Goal: Task Accomplishment & Management: Manage account settings

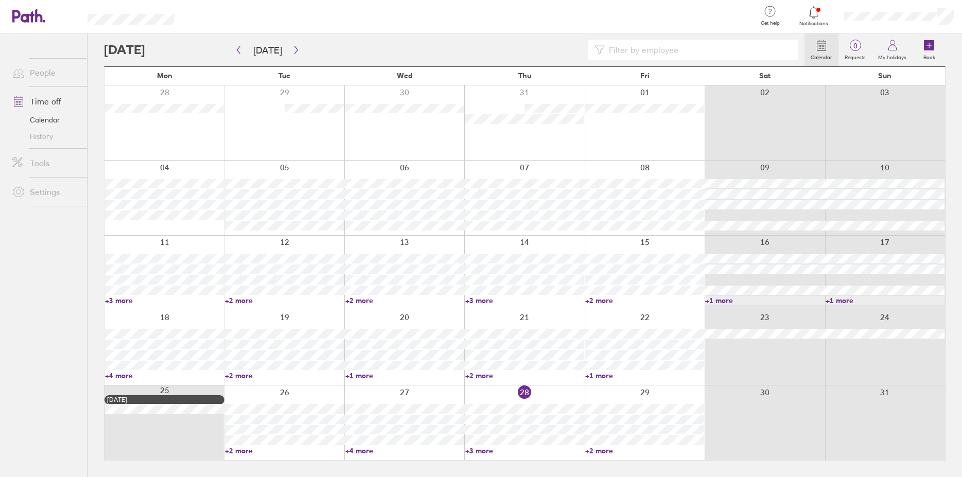
click at [813, 17] on icon at bounding box center [813, 12] width 9 height 12
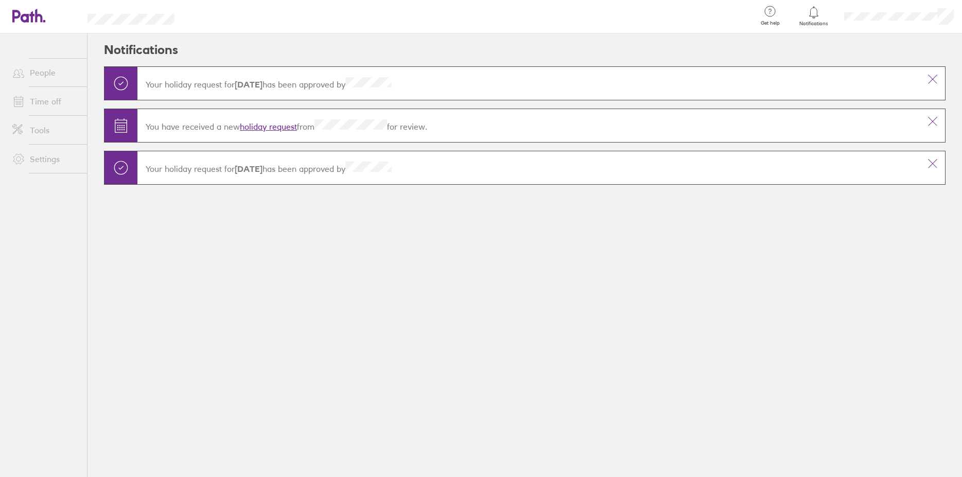
click at [281, 127] on link "holiday request" at bounding box center [268, 126] width 57 height 10
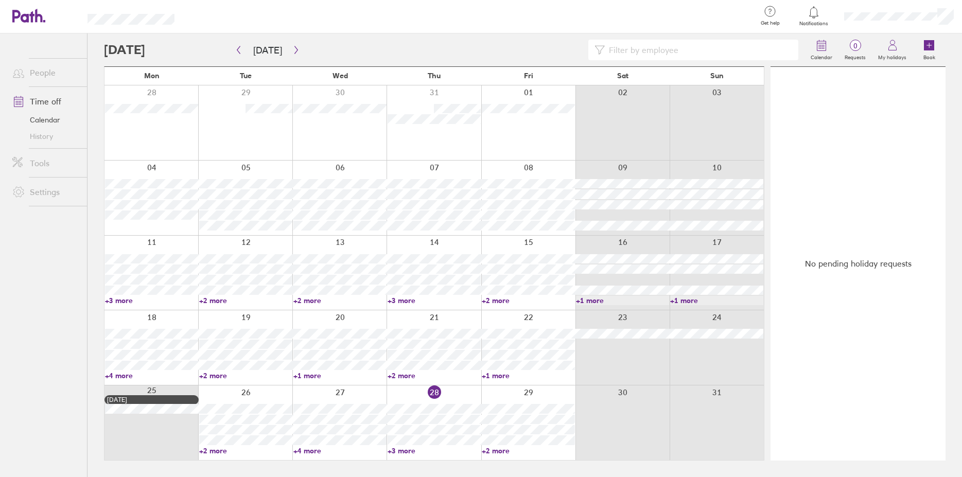
click at [816, 18] on icon at bounding box center [814, 12] width 12 height 12
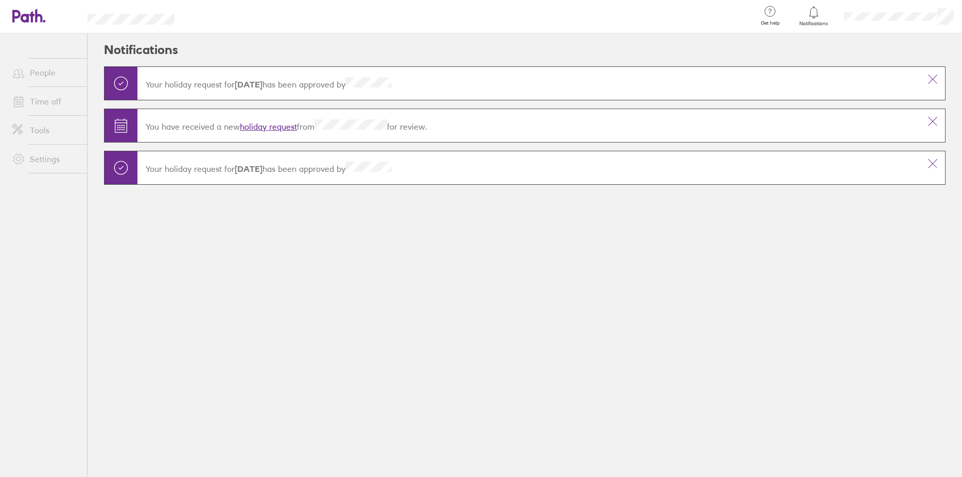
click at [262, 128] on link "holiday request" at bounding box center [268, 126] width 57 height 10
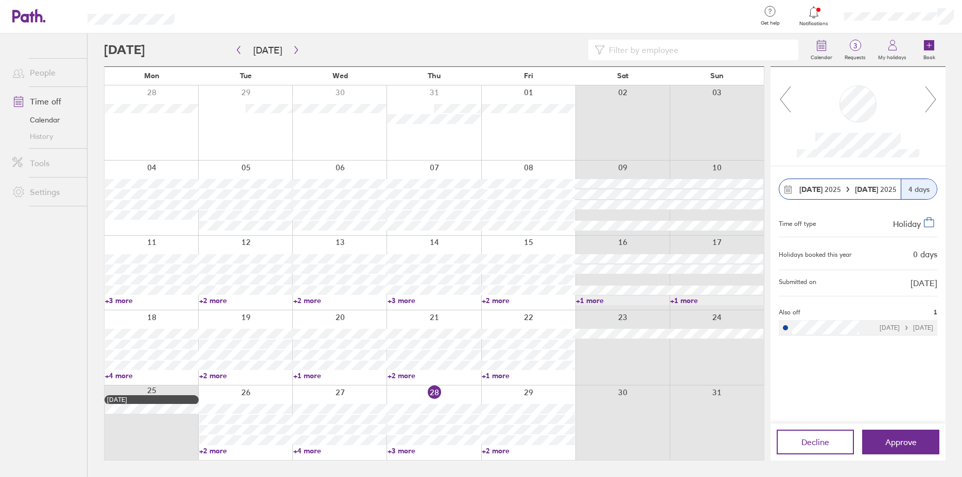
click at [809, 13] on icon at bounding box center [814, 12] width 12 height 12
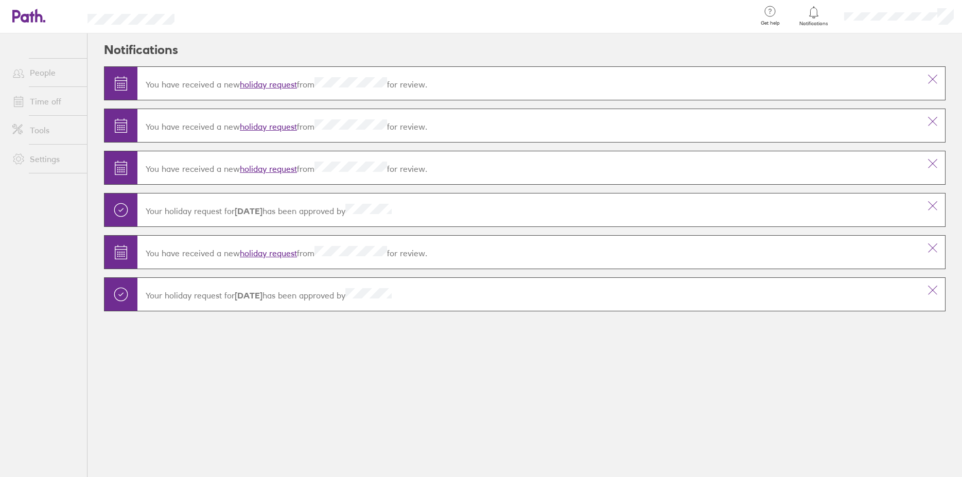
click at [265, 167] on link "holiday request" at bounding box center [268, 169] width 57 height 10
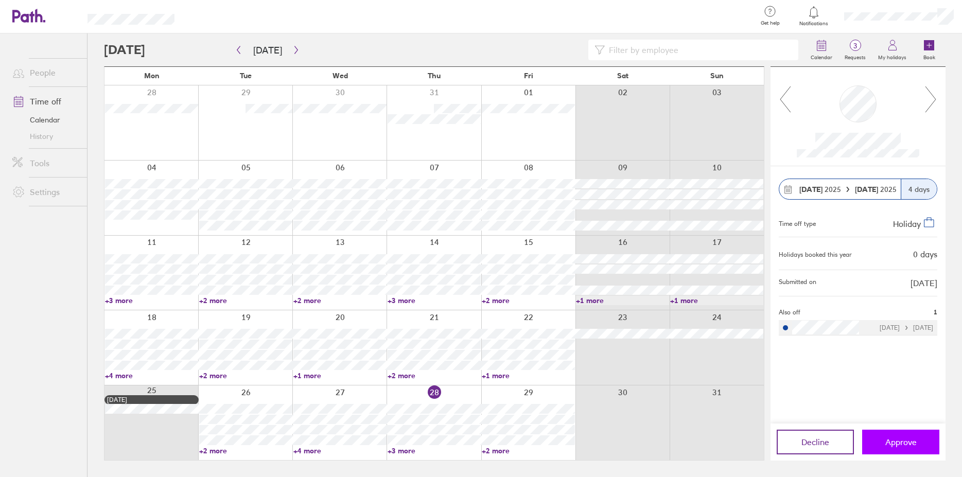
click at [898, 445] on span "Approve" at bounding box center [900, 442] width 31 height 9
click at [899, 448] on button "Approve" at bounding box center [900, 442] width 77 height 25
click at [905, 442] on span "Approve" at bounding box center [900, 442] width 31 height 9
click at [932, 100] on icon at bounding box center [931, 99] width 13 height 28
click at [905, 438] on span "Approve" at bounding box center [900, 442] width 31 height 9
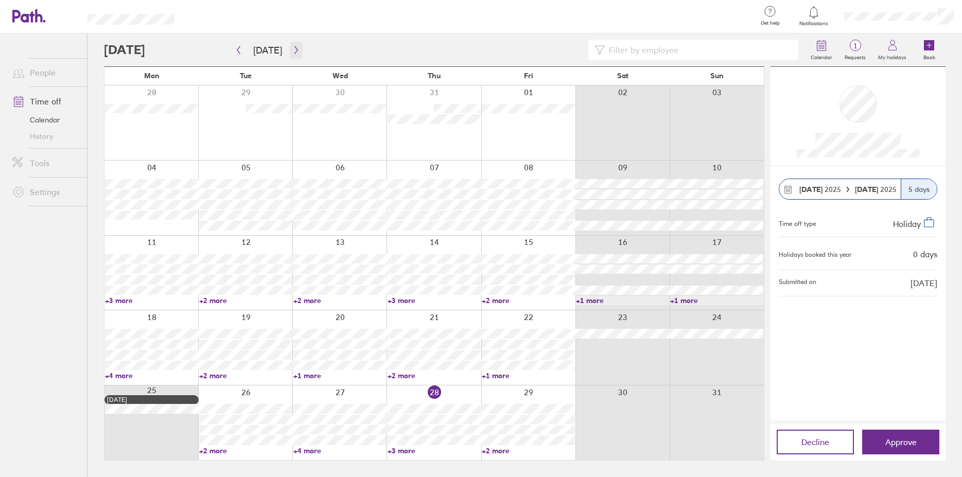
click at [292, 48] on icon "button" at bounding box center [296, 50] width 8 height 8
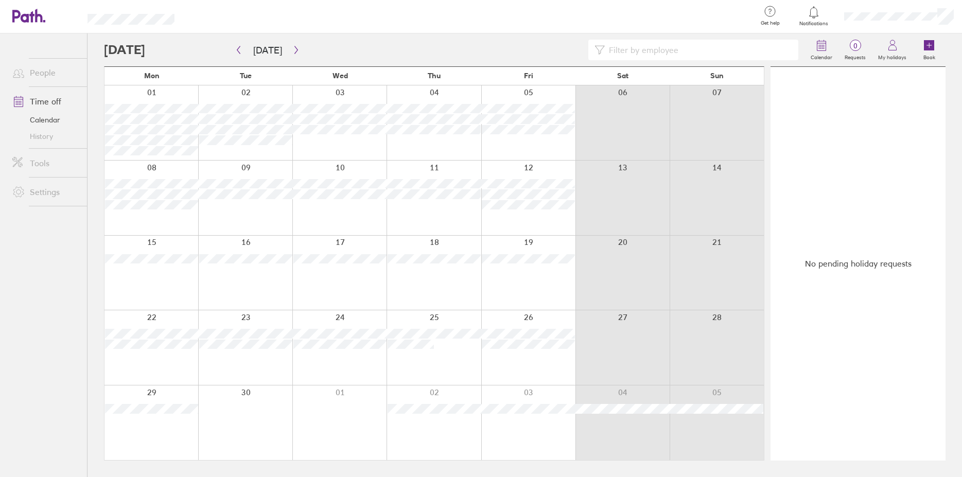
click at [893, 10] on div at bounding box center [899, 16] width 126 height 33
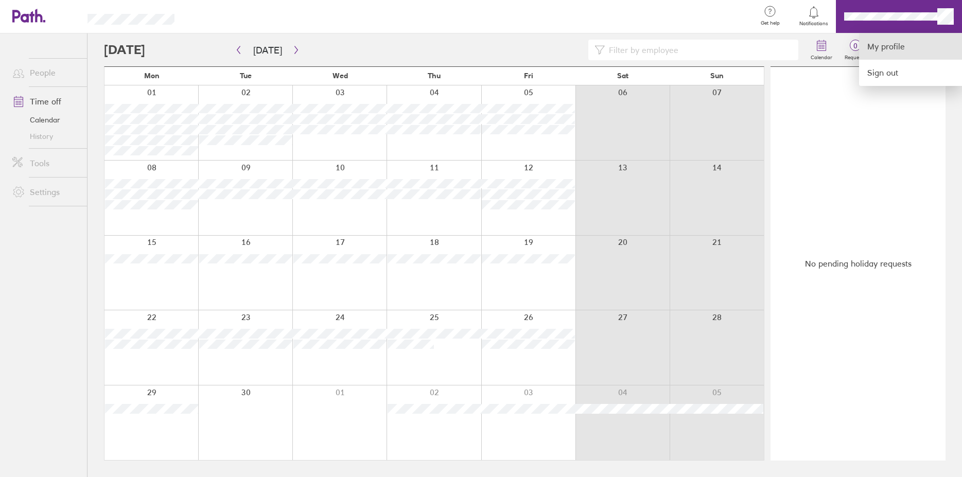
click at [889, 52] on link "My profile" at bounding box center [910, 46] width 103 height 26
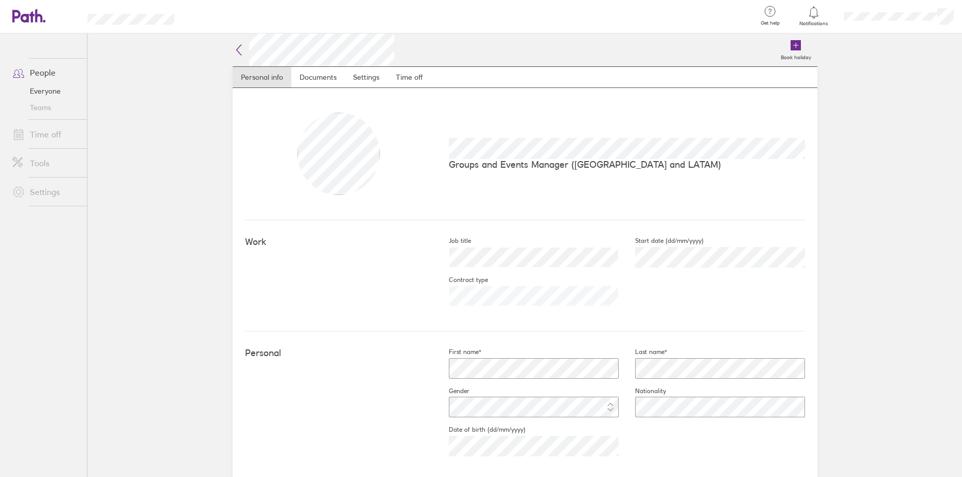
click at [40, 75] on link "People" at bounding box center [45, 72] width 83 height 21
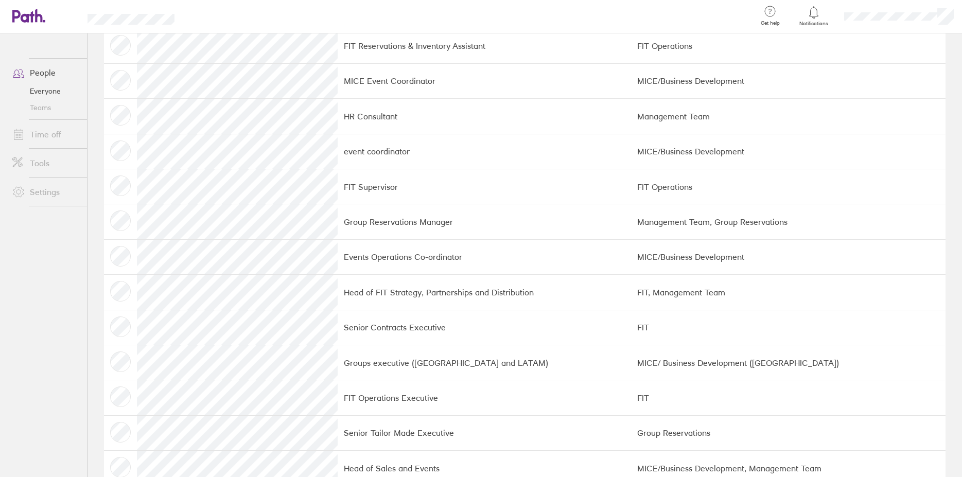
scroll to position [412, 0]
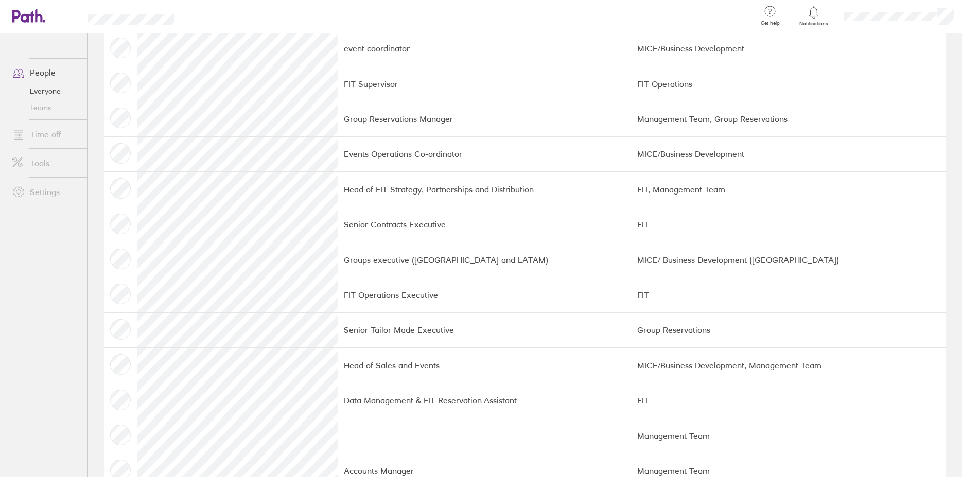
click at [135, 257] on td at bounding box center [120, 259] width 33 height 35
click at [125, 257] on td at bounding box center [120, 259] width 33 height 35
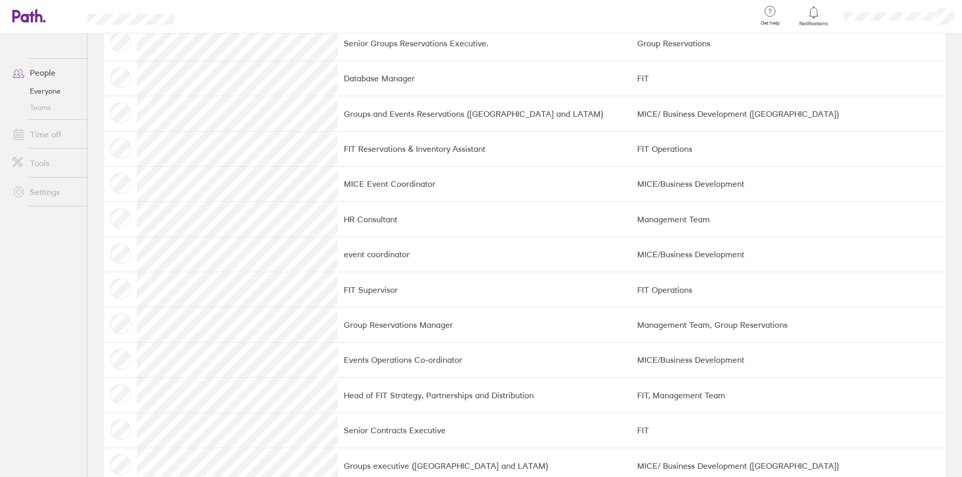
scroll to position [0, 0]
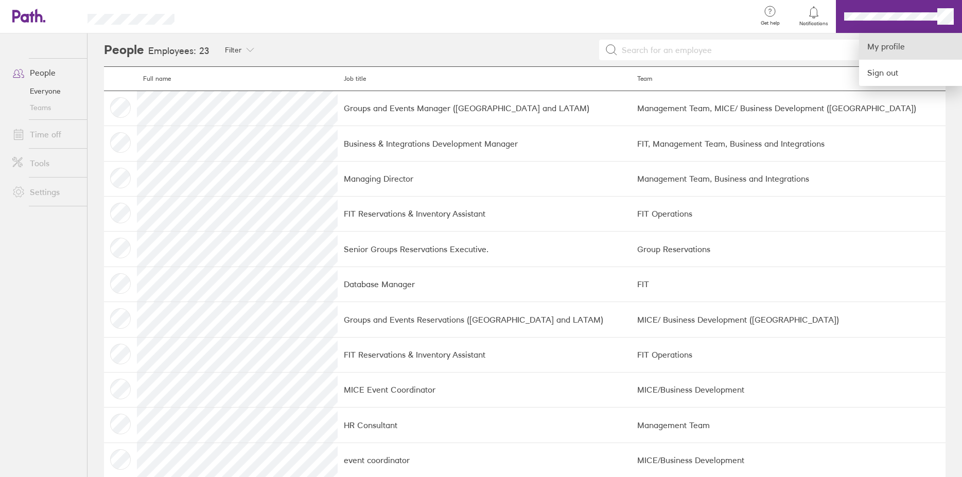
click at [898, 40] on link "My profile" at bounding box center [910, 46] width 103 height 26
